Goal: Task Accomplishment & Management: Use online tool/utility

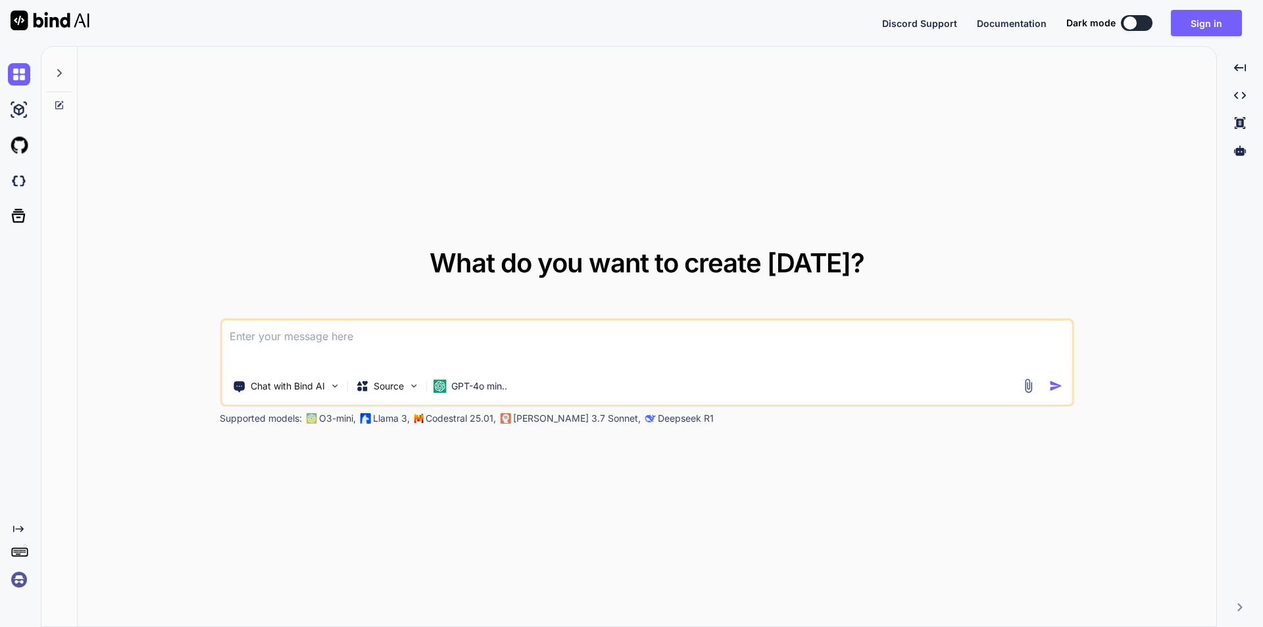
click at [421, 343] on div "What do you want to create [DATE]? Chat with Bind AI Source GPT-4o min.. Suppor…" at bounding box center [652, 336] width 1223 height 581
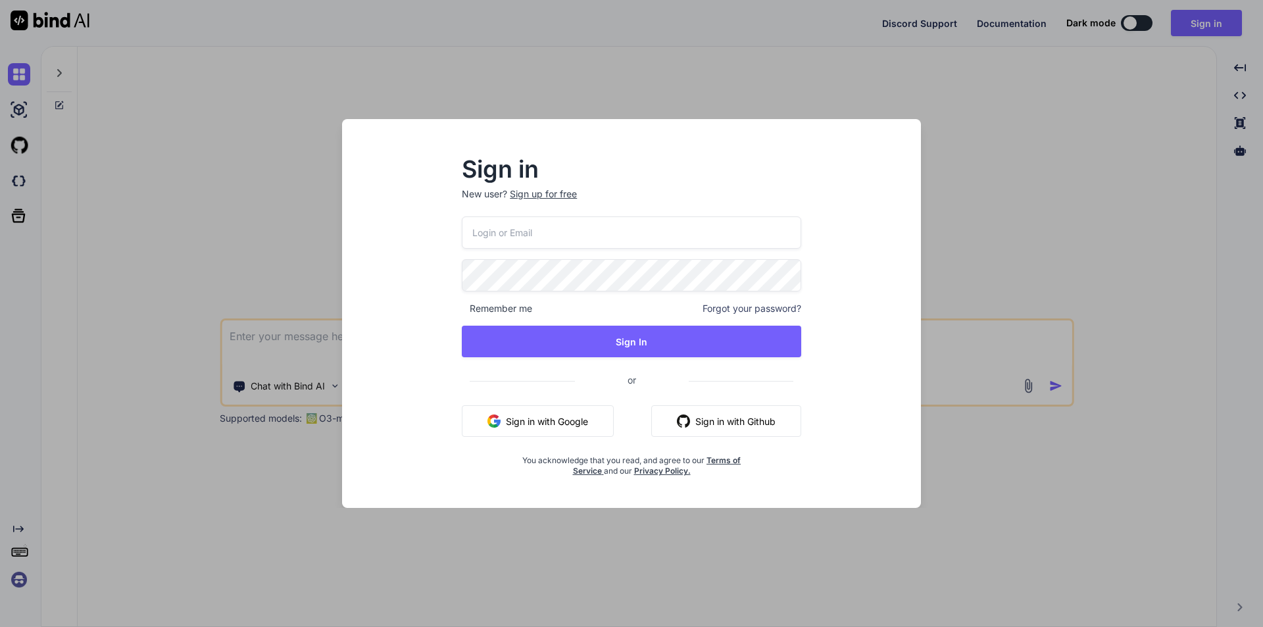
click at [571, 243] on input "email" at bounding box center [632, 232] width 340 height 32
paste input "[EMAIL_ADDRESS][DOMAIN_NAME]"
type input "[EMAIL_ADDRESS][DOMAIN_NAME]"
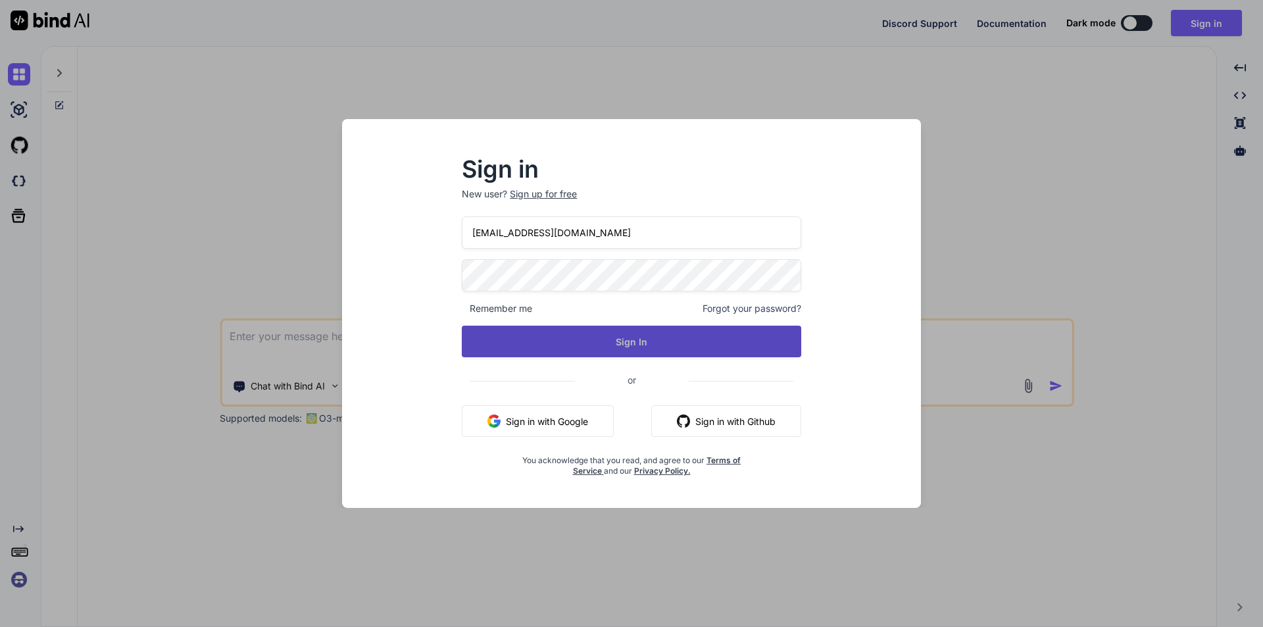
click at [636, 345] on button "Sign In" at bounding box center [632, 342] width 340 height 32
